Goal: Task Accomplishment & Management: Complete application form

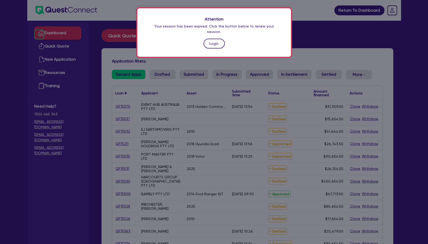
click at [215, 39] on link "Login" at bounding box center [214, 44] width 21 height 10
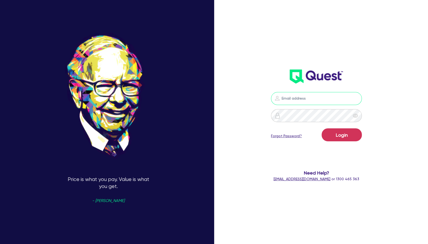
click at [309, 100] on input "email" at bounding box center [316, 98] width 91 height 13
type input "[EMAIL_ADDRESS][PERSON_NAME][DOMAIN_NAME]"
click at [341, 136] on button "Login" at bounding box center [342, 135] width 40 height 13
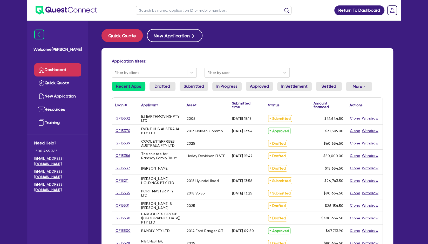
click at [180, 10] on input "text" at bounding box center [214, 10] width 156 height 9
click at [283, 8] on button "submit" at bounding box center [287, 11] width 8 height 7
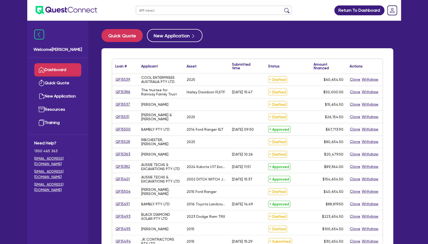
type input "AM newc"
click at [283, 8] on button "submit" at bounding box center [287, 11] width 8 height 7
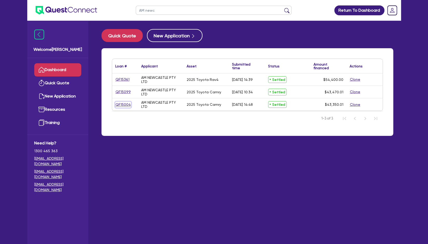
click at [120, 105] on link "QF15004" at bounding box center [123, 105] width 16 height 6
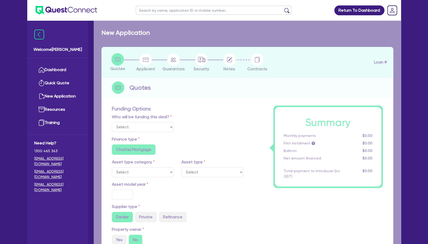
select select "Other"
select select "CARS_AND_LIGHT_TRUCKS"
type input "2025"
radio input "true"
type input "42,500"
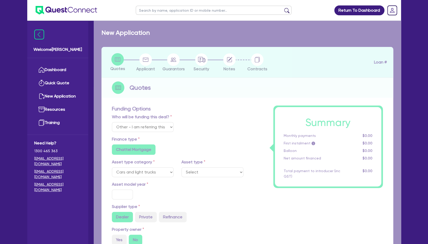
type input "2.98"
type input "1,290"
type input "6.5"
type input "454.55"
type input "318.18"
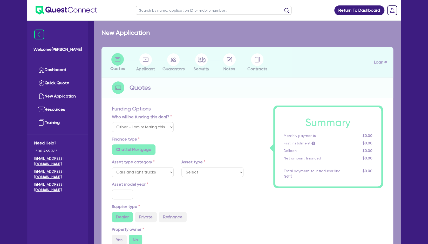
radio input "true"
select select "PASSENGER_VEHICLES"
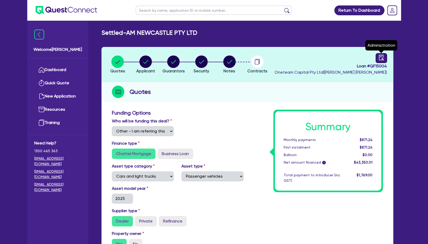
click at [379, 55] on icon "audit" at bounding box center [381, 57] width 5 height 5
select select "SETTLED"
select select "Westpac"
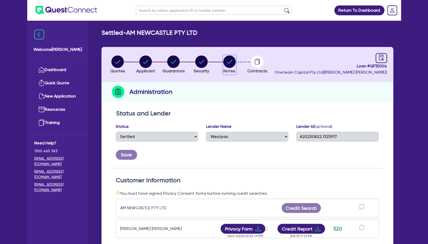
click at [231, 64] on circle "button" at bounding box center [229, 62] width 12 height 12
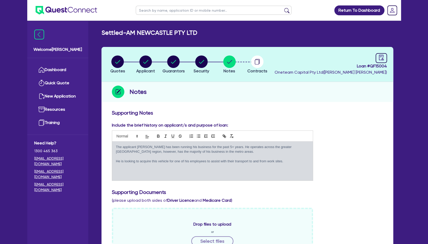
click at [172, 10] on input "text" at bounding box center [214, 10] width 156 height 9
type input "hira"
click button "submit" at bounding box center [287, 11] width 8 height 7
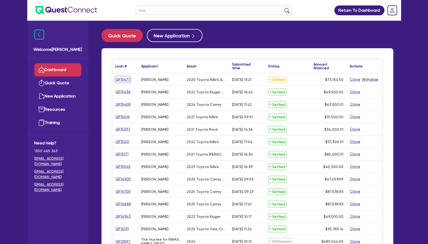
click at [118, 79] on link "QF15477" at bounding box center [122, 80] width 15 height 6
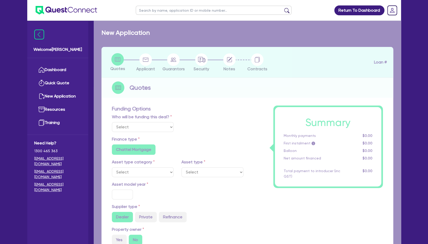
select select "Other"
select select "CARS_AND_LIGHT_TRUCKS"
type input "2020"
type input "72,500"
type input "3"
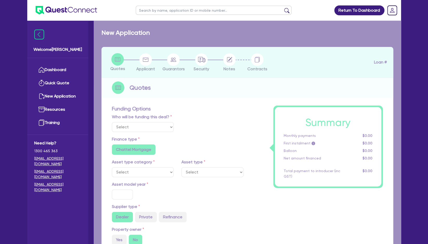
type input "2,194.64"
type input "6.85"
type input "318.18"
radio input "true"
radio input "false"
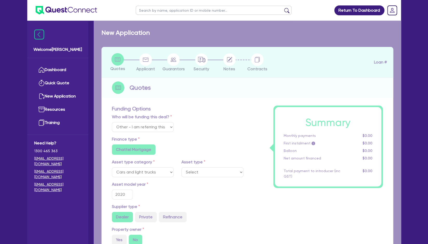
select select "PASSENGER_VEHICLES"
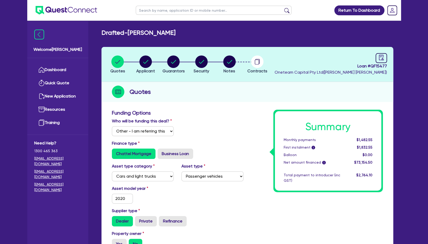
click at [172, 11] on input "text" at bounding box center [214, 10] width 156 height 9
type input "hira"
click button "submit" at bounding box center [287, 11] width 8 height 7
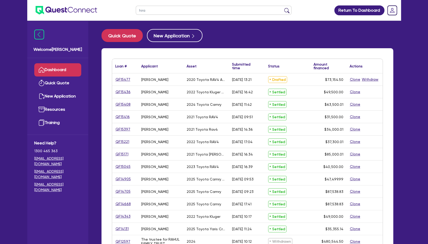
drag, startPoint x: 153, startPoint y: 10, endPoint x: 135, endPoint y: 8, distance: 18.3
click at [135, 8] on ul "hira" at bounding box center [214, 10] width 166 height 21
click at [121, 96] on div "QF15436" at bounding box center [125, 92] width 26 height 12
click at [123, 92] on link "QF15436" at bounding box center [123, 92] width 16 height 6
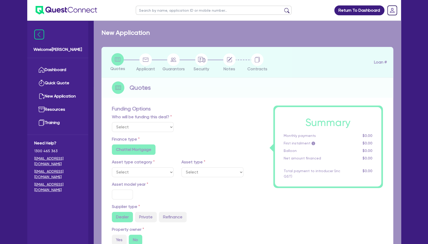
select select "Other"
select select "CARS_AND_LIGHT_TRUCKS"
type input "2022"
type input "49,000"
type input "3"
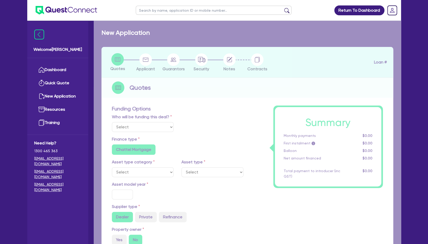
type input "1,485"
type input "6.8"
type input "136.36"
type input "318.18"
radio input "true"
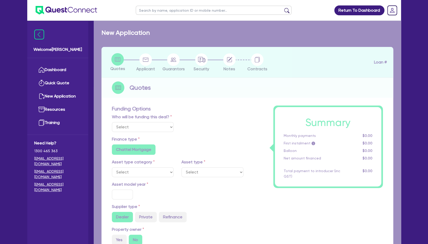
radio input "true"
select select "PASSENGER_VEHICLES"
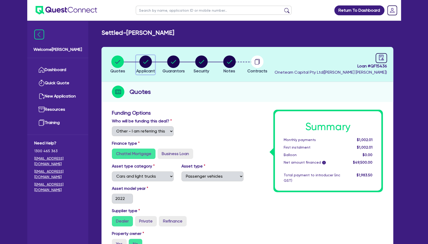
click at [146, 63] on circle "button" at bounding box center [145, 62] width 12 height 12
select select "SOLE_TRADER"
select select "ADMINISTRATIVE_SUPPORT"
select select "SUPPORT_OPERATIONS"
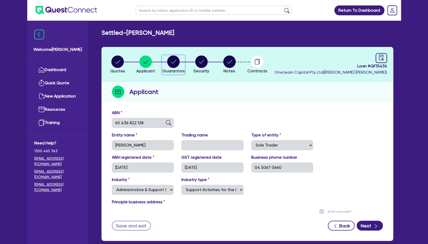
click at [164, 64] on div "button" at bounding box center [173, 62] width 22 height 12
select select "MRS"
select select "[GEOGRAPHIC_DATA]"
select select "MARRIED"
select select "PROPERTY"
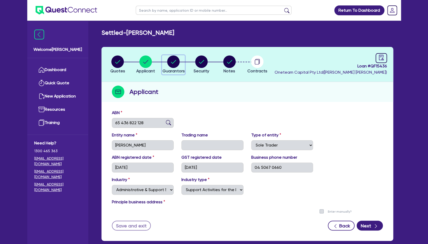
select select "CASH"
select select "VEHICLE"
select select "MORTGAGE"
select select "VEHICLE_LOAN"
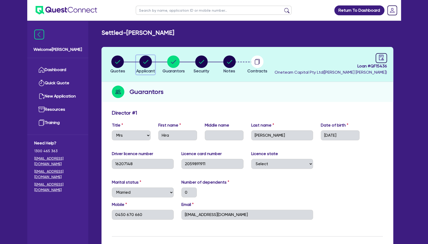
click at [146, 63] on circle "button" at bounding box center [145, 62] width 12 height 12
select select "SOLE_TRADER"
select select "ADMINISTRATIVE_SUPPORT"
select select "SUPPORT_OPERATIONS"
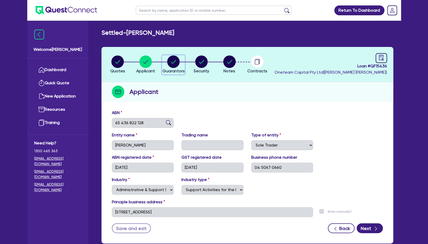
click at [173, 63] on circle "button" at bounding box center [173, 62] width 12 height 12
select select "MRS"
select select "[GEOGRAPHIC_DATA]"
select select "MARRIED"
select select "PROPERTY"
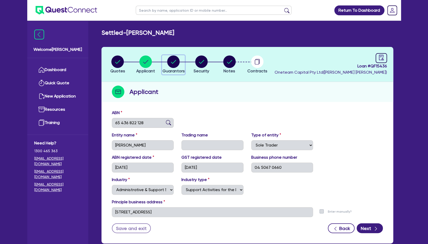
select select "CASH"
select select "VEHICLE"
select select "MORTGAGE"
select select "VEHICLE_LOAN"
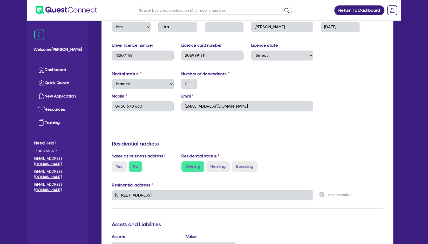
scroll to position [107, 0]
